Goal: Task Accomplishment & Management: Complete application form

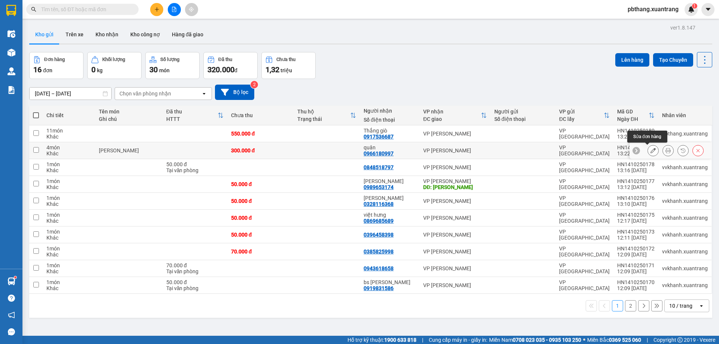
click at [651, 152] on icon at bounding box center [653, 150] width 5 height 5
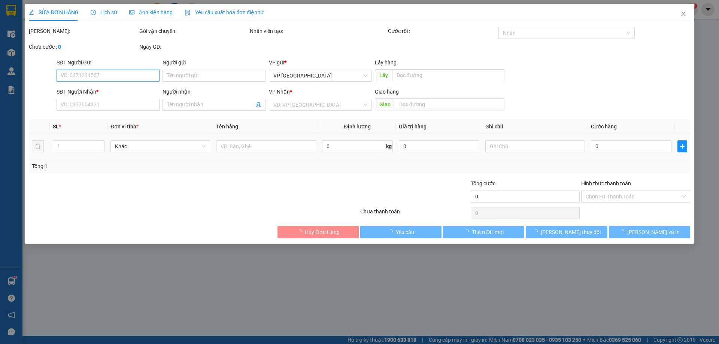
type input "0966180997"
type input "quân"
type input "300.000"
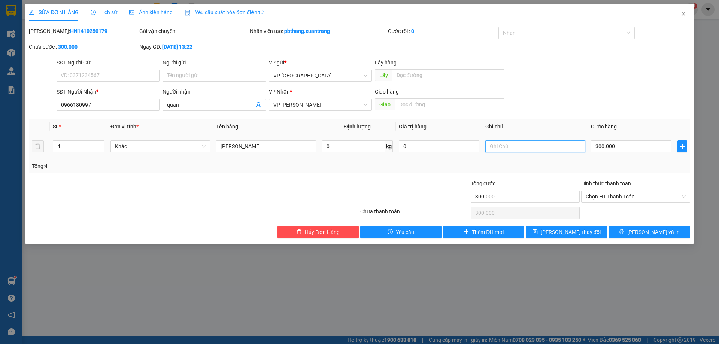
click at [518, 148] on input "text" at bounding box center [536, 147] width 100 height 12
type input "d"
type input "đi xe 14h sơn la"
click at [579, 229] on span "[PERSON_NAME] thay đổi" at bounding box center [571, 232] width 60 height 8
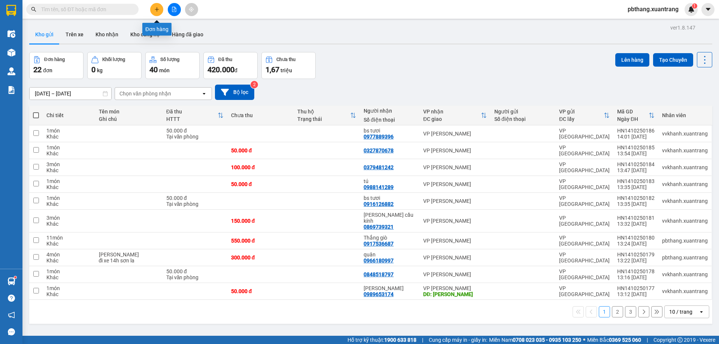
click at [157, 11] on icon "plus" at bounding box center [156, 9] width 5 height 5
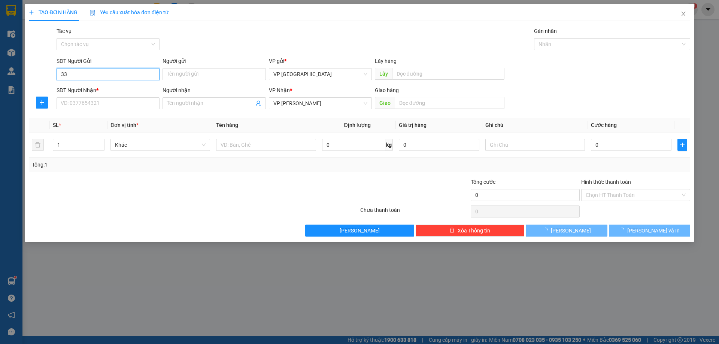
type input "3"
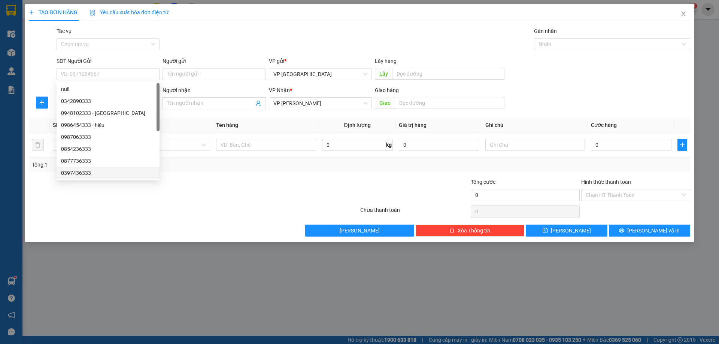
click at [138, 225] on div "Lưu nháp Xóa Thông tin [PERSON_NAME] và In" at bounding box center [359, 231] width 663 height 12
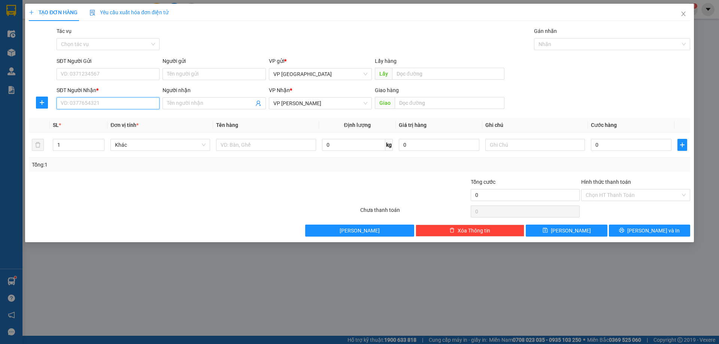
click at [133, 106] on input "SĐT Người Nhận *" at bounding box center [108, 103] width 103 height 12
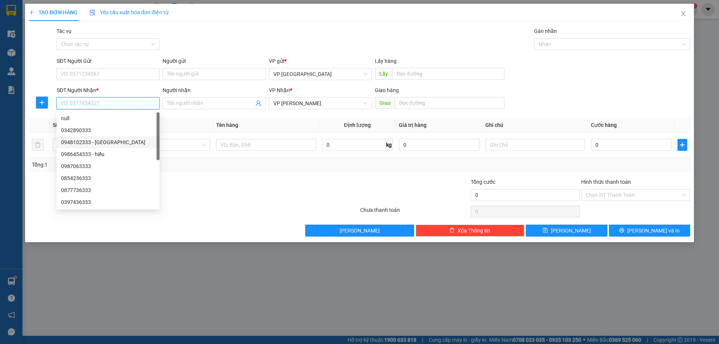
click at [116, 139] on div "0948102333 - [GEOGRAPHIC_DATA]" at bounding box center [108, 142] width 94 height 8
type input "0948102333"
type input "[GEOGRAPHIC_DATA]"
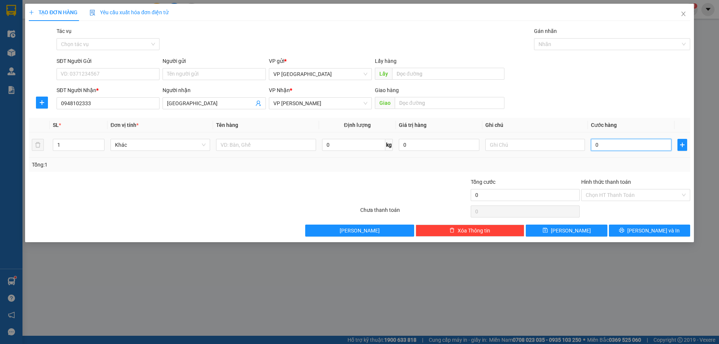
click at [625, 145] on input "0" at bounding box center [631, 145] width 81 height 12
type input "5"
type input "50"
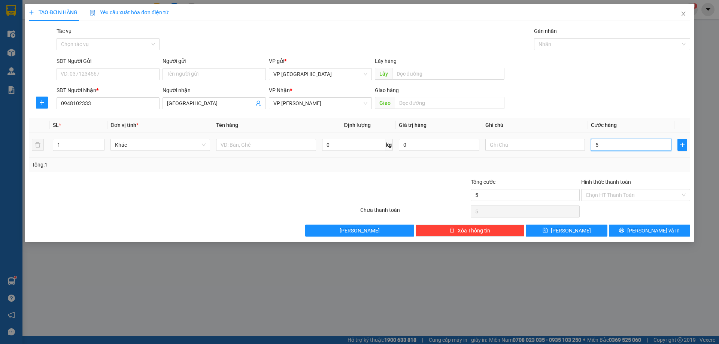
type input "50"
type input "50.000"
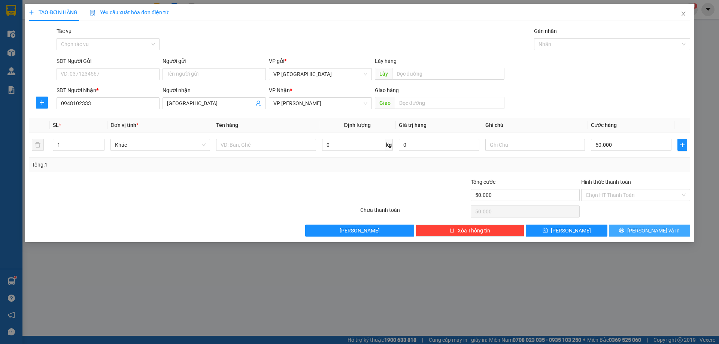
click at [614, 229] on button "[PERSON_NAME] và In" at bounding box center [649, 231] width 81 height 12
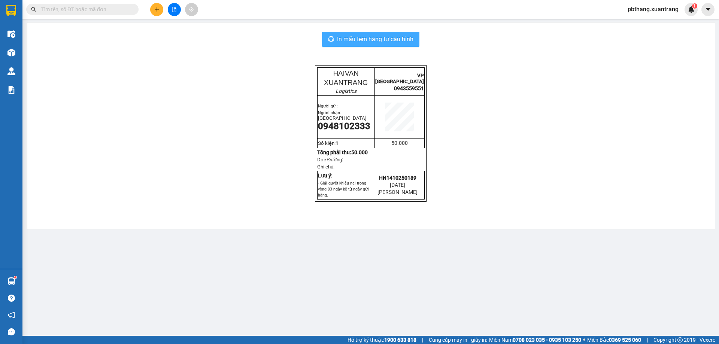
click at [381, 40] on span "In mẫu tem hàng tự cấu hình" at bounding box center [375, 38] width 76 height 9
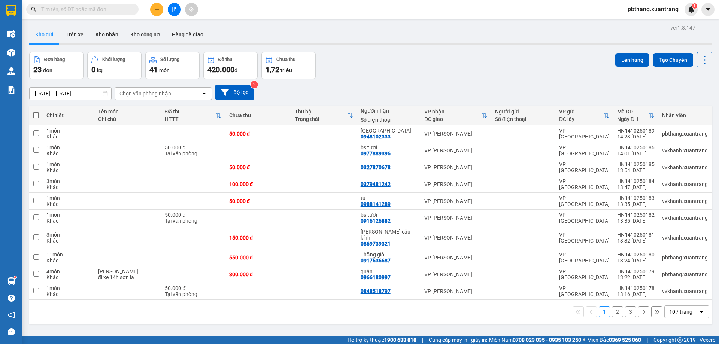
click at [612, 308] on button "2" at bounding box center [617, 312] width 11 height 11
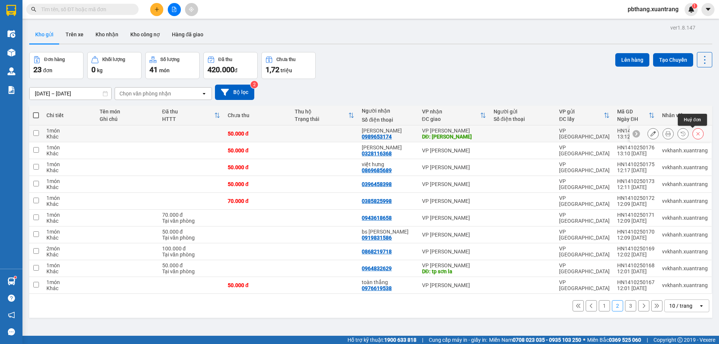
click at [696, 135] on icon at bounding box center [698, 133] width 5 height 5
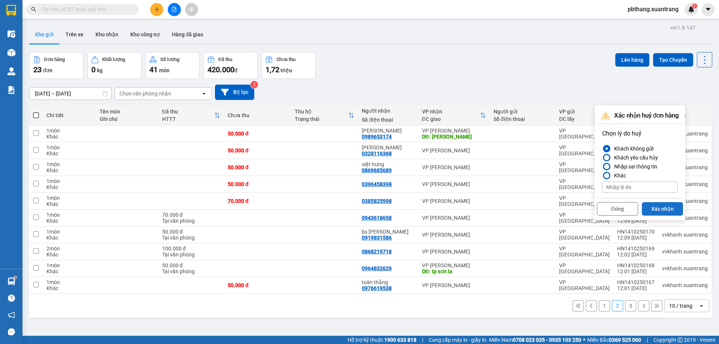
click at [663, 210] on button "Xác nhận" at bounding box center [662, 208] width 41 height 13
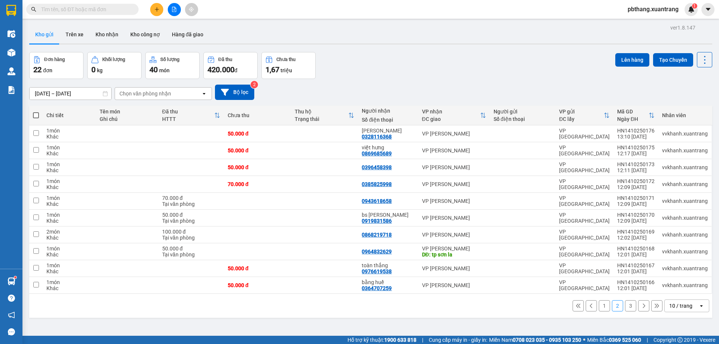
click at [625, 310] on button "3" at bounding box center [630, 306] width 11 height 11
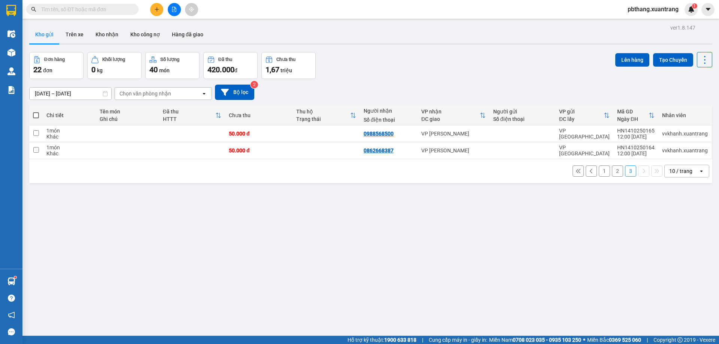
click at [612, 172] on button "2" at bounding box center [617, 171] width 11 height 11
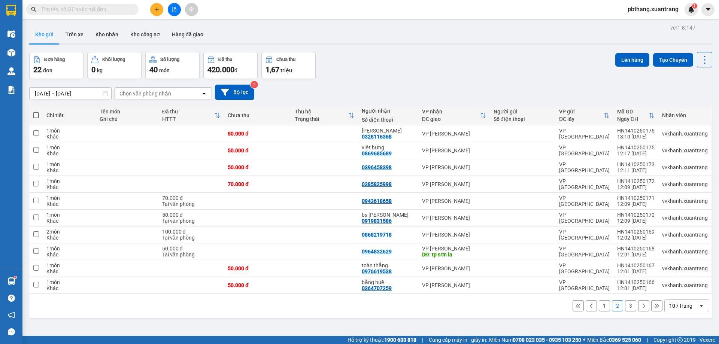
click at [603, 310] on button "1" at bounding box center [604, 306] width 11 height 11
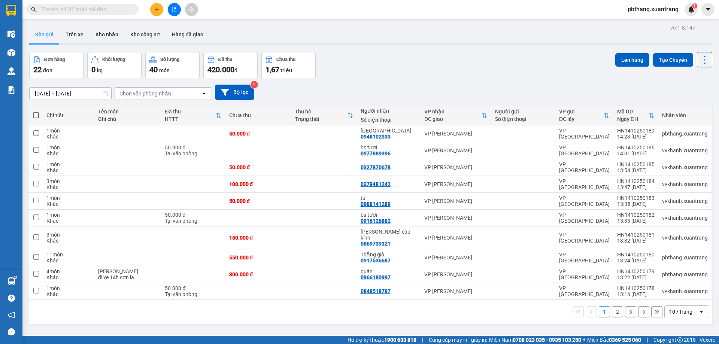
click at [612, 307] on button "2" at bounding box center [617, 312] width 11 height 11
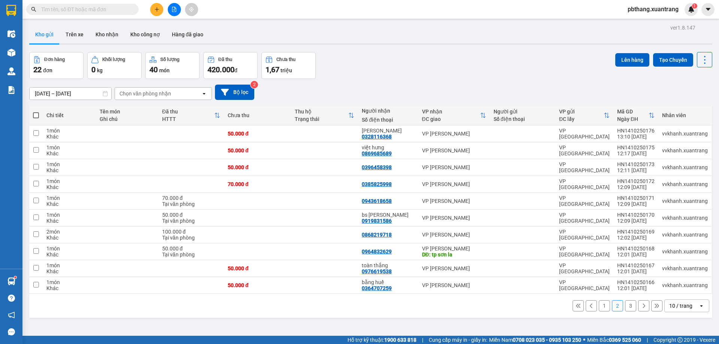
click at [628, 308] on button "3" at bounding box center [630, 306] width 11 height 11
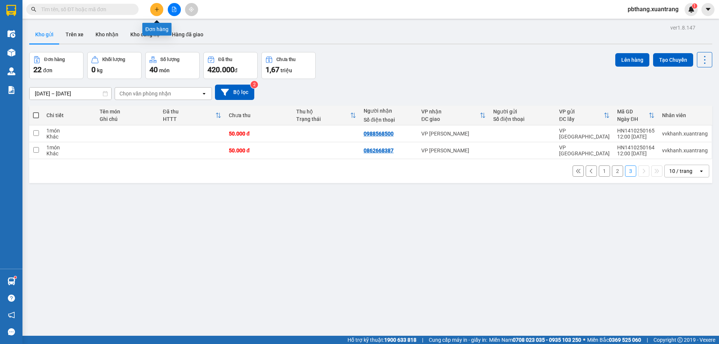
click at [157, 9] on icon "plus" at bounding box center [156, 9] width 5 height 5
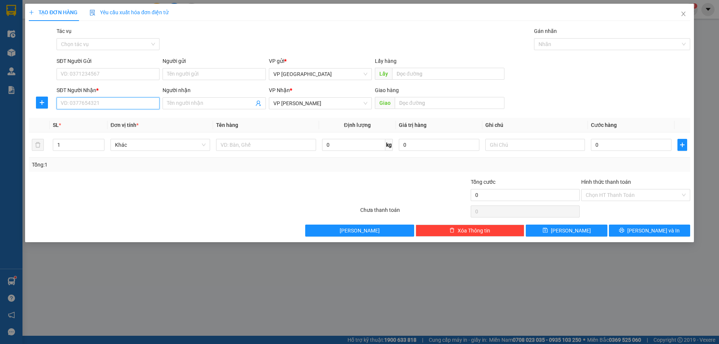
click at [145, 104] on input "SĐT Người Nhận *" at bounding box center [108, 103] width 103 height 12
click at [94, 120] on div "0916813399" at bounding box center [108, 118] width 94 height 8
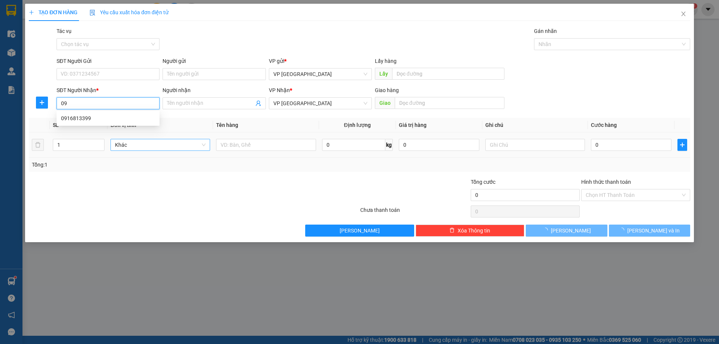
type input "0"
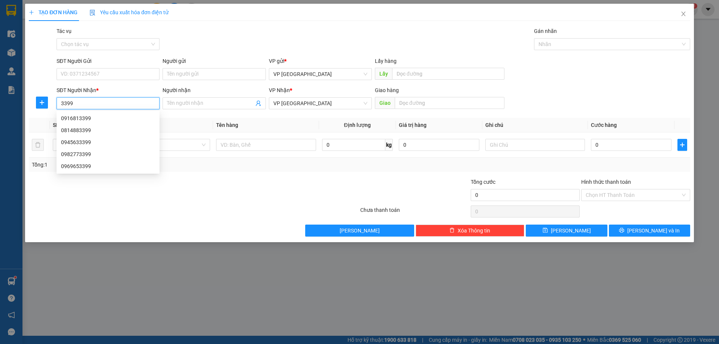
click at [61, 104] on input "3399" at bounding box center [108, 103] width 103 height 12
click at [98, 105] on input "0963399" at bounding box center [108, 103] width 103 height 12
type input "0966"
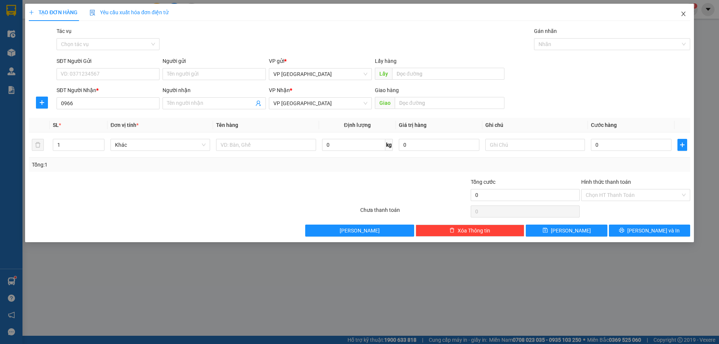
click at [685, 15] on icon "close" at bounding box center [684, 14] width 6 height 6
